Goal: Information Seeking & Learning: Learn about a topic

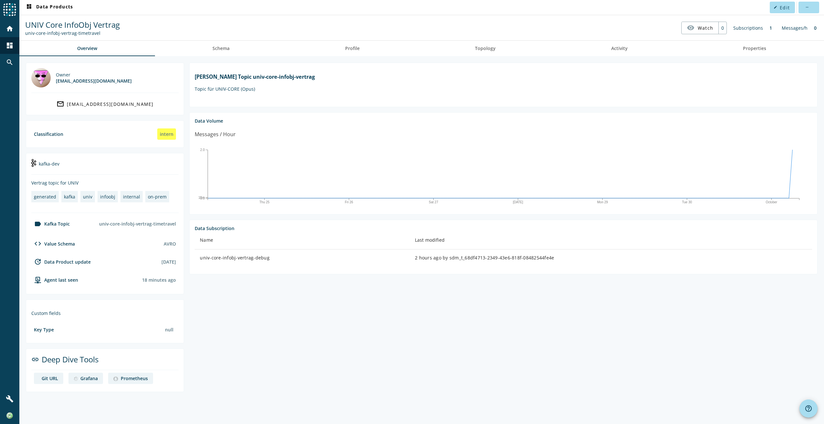
click at [281, 380] on section "Kafka Topic univ-core-infobj-vertrag Topic für UNIV-CORE (Opus) Data Volume Mes…" at bounding box center [501, 228] width 634 height 330
